Goal: Information Seeking & Learning: Learn about a topic

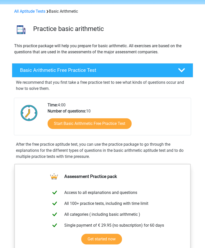
scroll to position [20, 0]
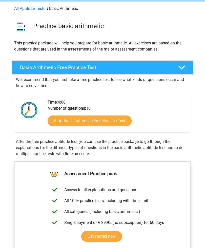
click at [77, 122] on link "Start Basic Arithmetic Free Practice Test" at bounding box center [90, 121] width 84 height 11
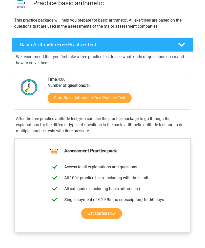
scroll to position [42, 0]
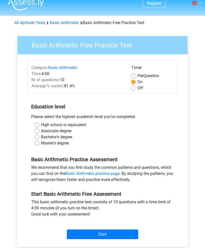
scroll to position [11, 0]
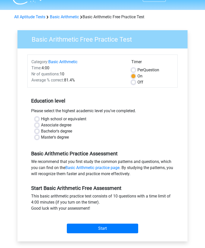
click at [33, 116] on div "High school or equivalent Associate degree Bachelor's degree Master's degree" at bounding box center [102, 128] width 143 height 24
click at [41, 117] on label "High school or equivalent" at bounding box center [63, 119] width 45 height 6
click at [35, 117] on input "High school or equivalent" at bounding box center [37, 118] width 4 height 5
radio input "true"
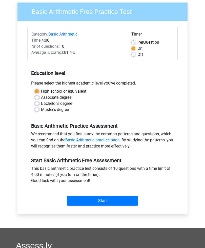
scroll to position [52, 0]
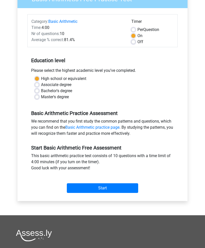
click at [82, 189] on input "Start" at bounding box center [102, 188] width 71 height 10
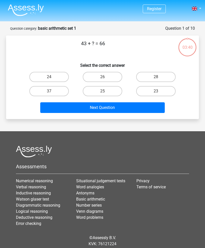
click at [160, 87] on label "23" at bounding box center [156, 91] width 40 height 10
click at [159, 91] on input "23" at bounding box center [157, 92] width 3 height 3
radio input "true"
click at [134, 108] on button "Next Question" at bounding box center [102, 107] width 125 height 11
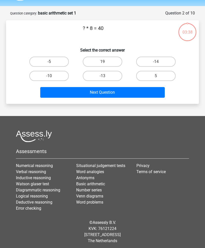
scroll to position [17, 0]
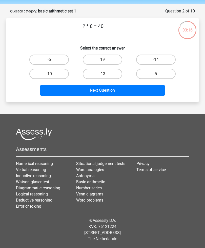
click at [166, 73] on label "5" at bounding box center [156, 74] width 40 height 10
click at [159, 74] on input "5" at bounding box center [157, 75] width 3 height 3
radio input "true"
click at [136, 93] on button "Next Question" at bounding box center [102, 90] width 125 height 11
click at [44, 75] on label "14" at bounding box center [49, 74] width 40 height 10
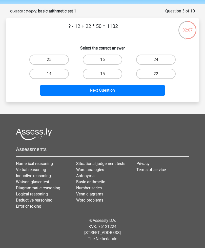
click at [49, 75] on input "14" at bounding box center [50, 75] width 3 height 3
radio input "true"
click at [53, 90] on button "Next Question" at bounding box center [102, 90] width 125 height 11
click at [44, 59] on label "13" at bounding box center [49, 59] width 40 height 10
click at [49, 60] on input "13" at bounding box center [50, 61] width 3 height 3
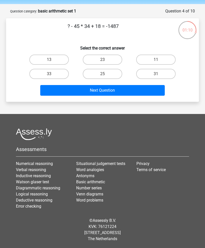
radio input "true"
click at [64, 89] on button "Next Question" at bounding box center [102, 90] width 125 height 11
click at [46, 73] on label "22" at bounding box center [49, 74] width 40 height 10
click at [49, 74] on input "22" at bounding box center [50, 75] width 3 height 3
radio input "true"
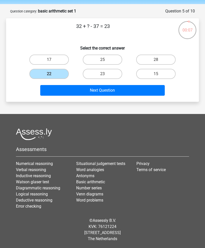
click at [58, 94] on button "Next Question" at bounding box center [102, 90] width 125 height 11
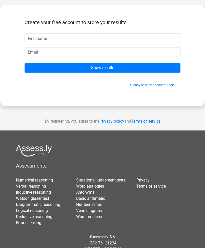
scroll to position [23, 0]
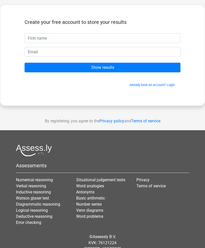
click at [53, 66] on input "Show results" at bounding box center [103, 68] width 156 height 10
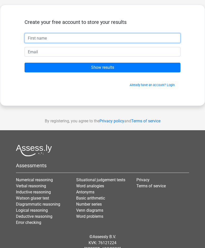
scroll to position [0, 0]
